Goal: Task Accomplishment & Management: Use online tool/utility

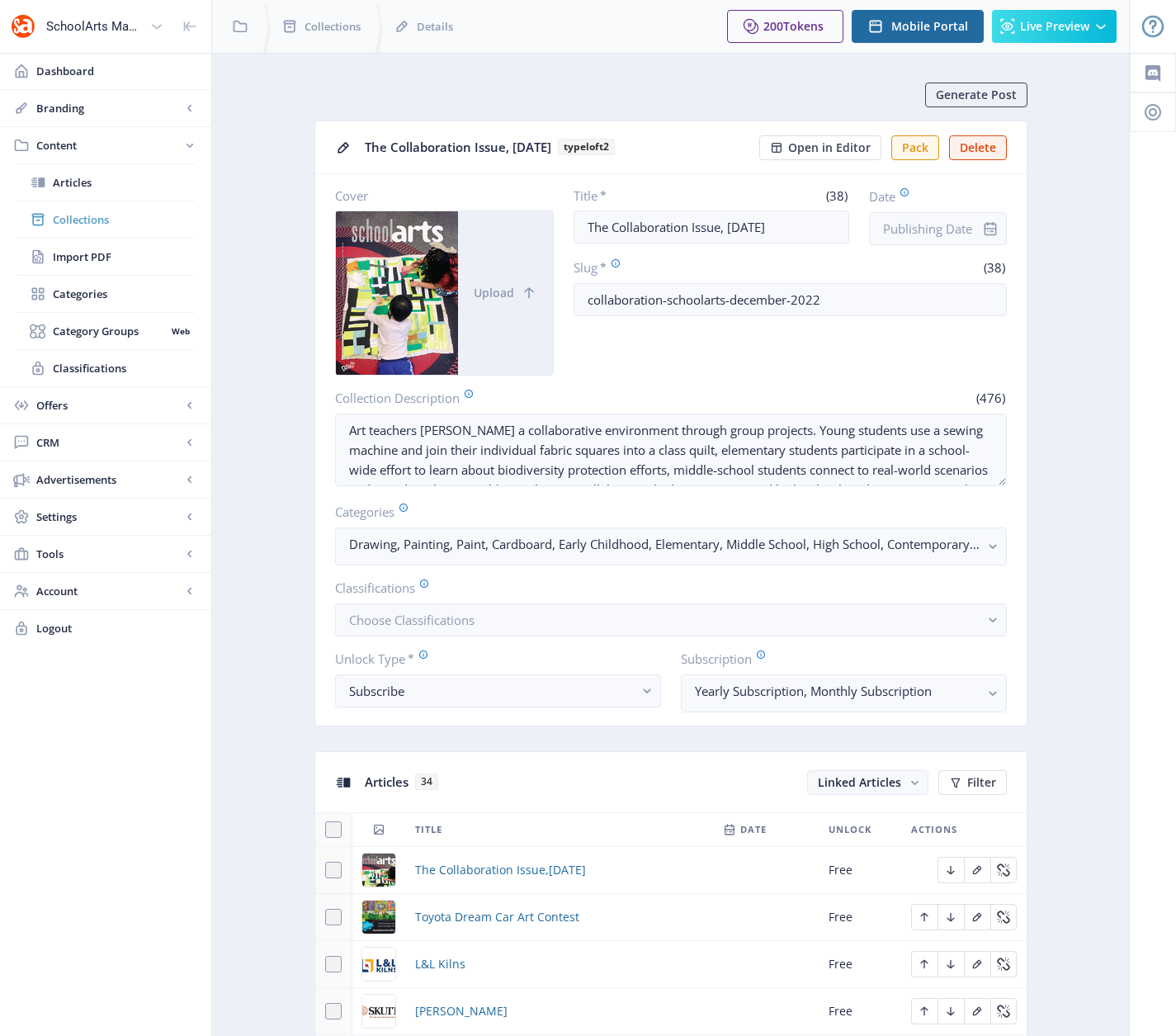
click at [88, 215] on span "Collections" at bounding box center [124, 220] width 142 height 17
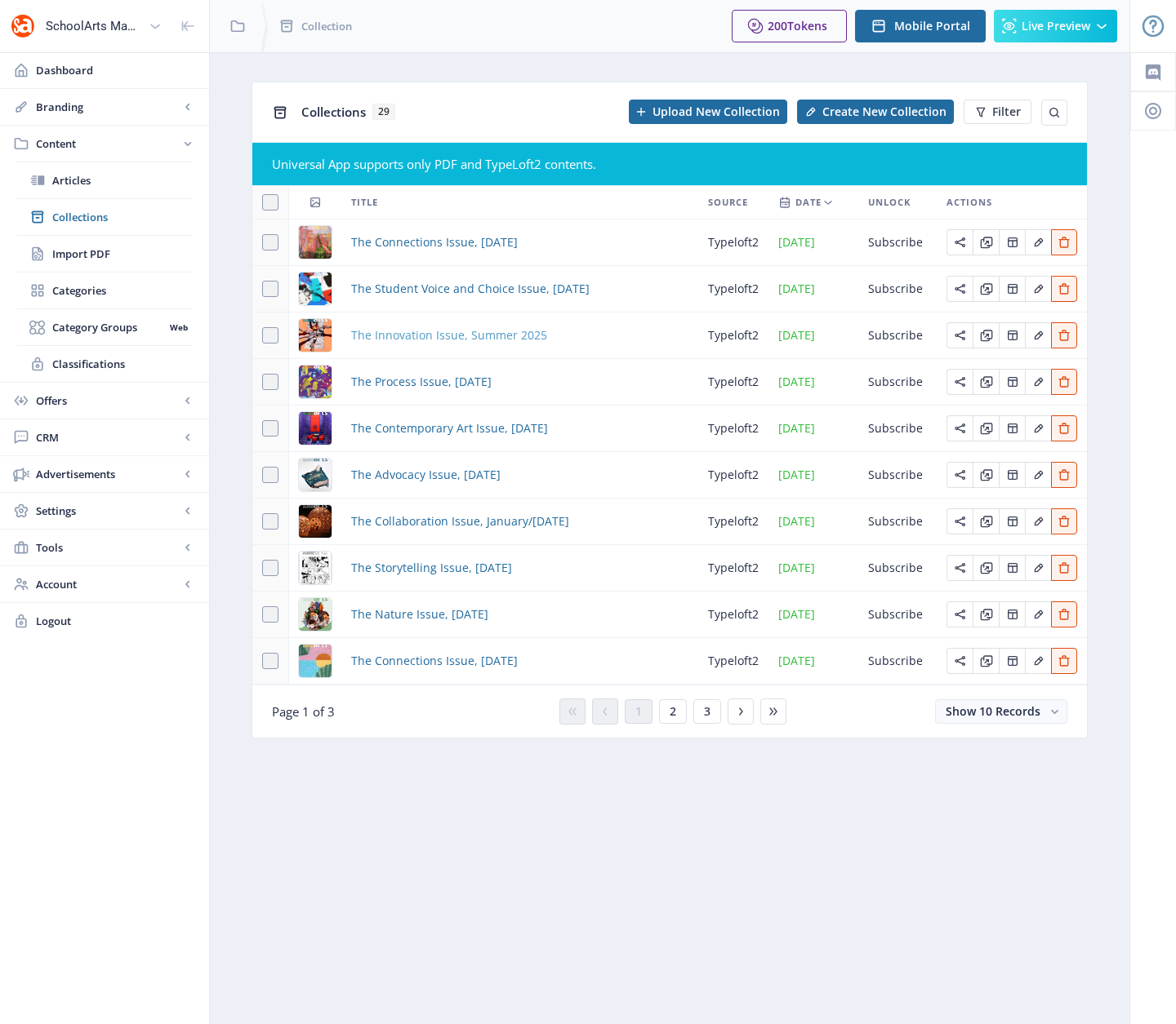
click at [441, 333] on span "The Innovation Issue, Summer 2025" at bounding box center [449, 335] width 196 height 20
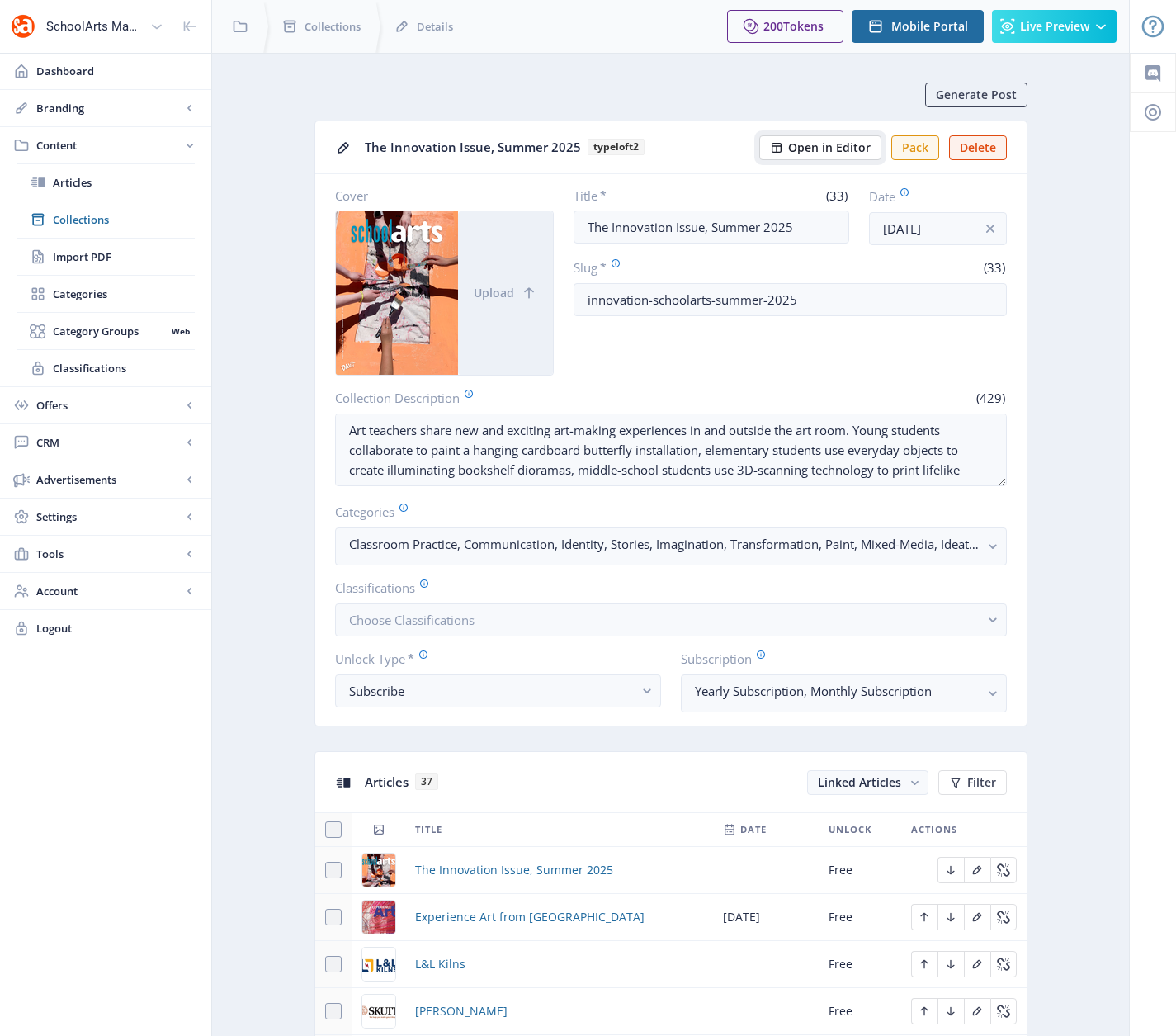
click at [811, 147] on span "Open in Editor" at bounding box center [829, 147] width 82 height 13
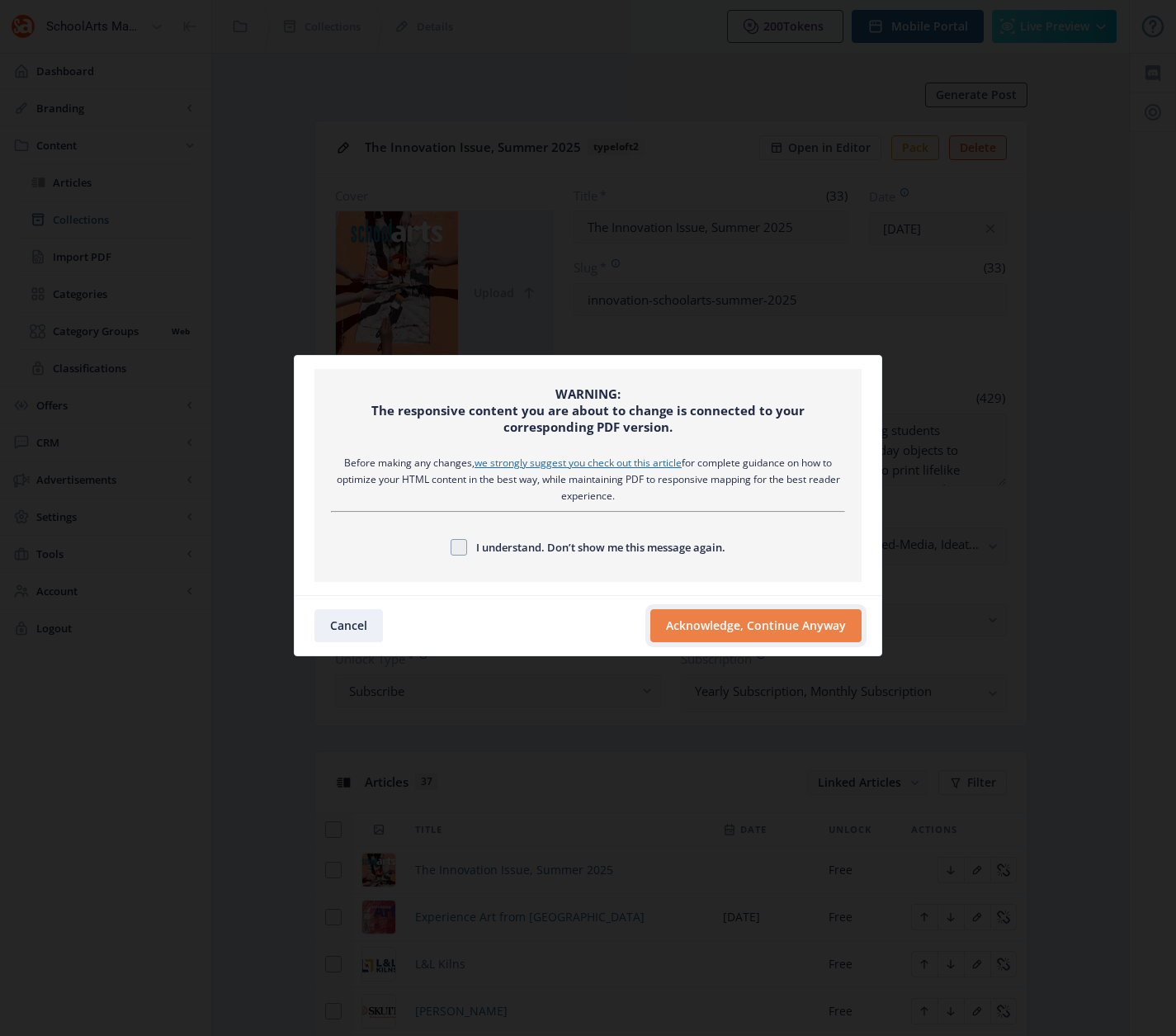
click at [717, 633] on button "Acknowledge, Continue Anyway" at bounding box center [757, 625] width 212 height 33
